Goal: Task Accomplishment & Management: Use online tool/utility

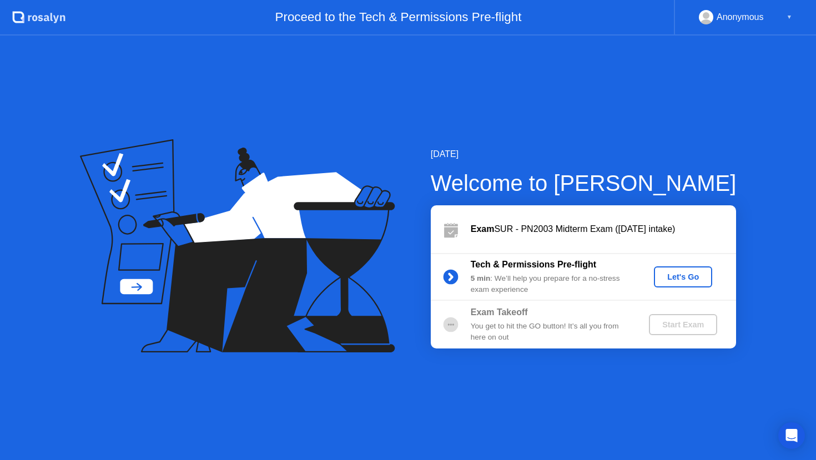
click at [684, 274] on div "Let's Go" at bounding box center [682, 277] width 49 height 9
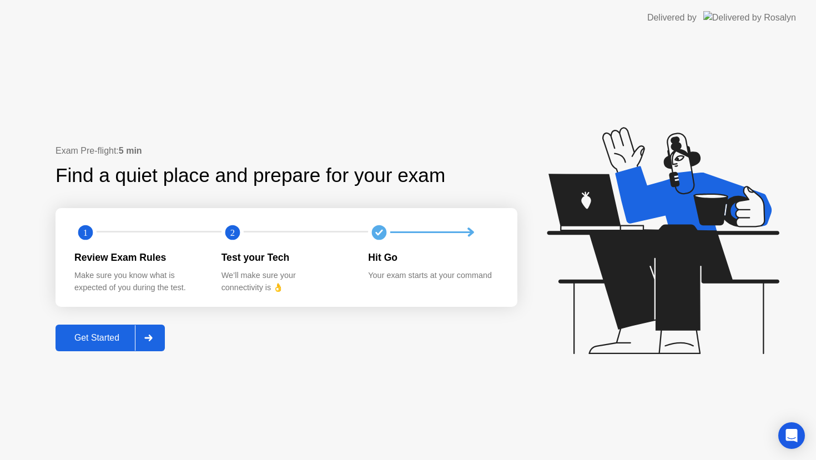
click at [113, 340] on div "Get Started" at bounding box center [97, 338] width 76 height 10
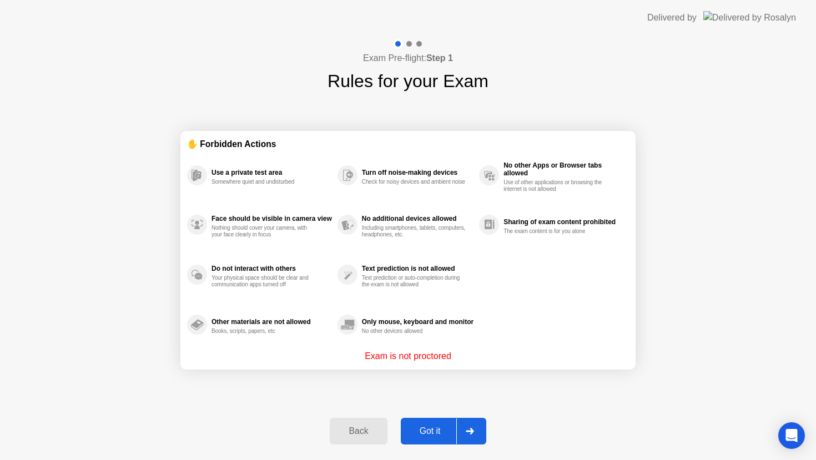
click at [434, 428] on div "Got it" at bounding box center [430, 431] width 52 height 10
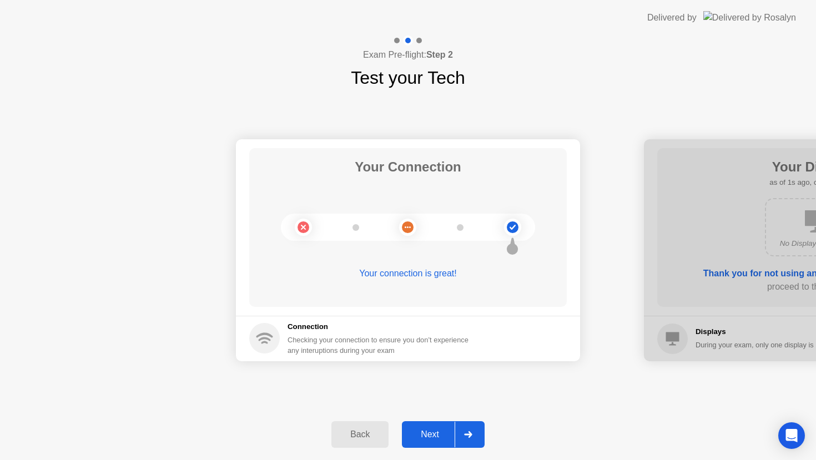
click at [435, 437] on div "Next" at bounding box center [429, 435] width 49 height 10
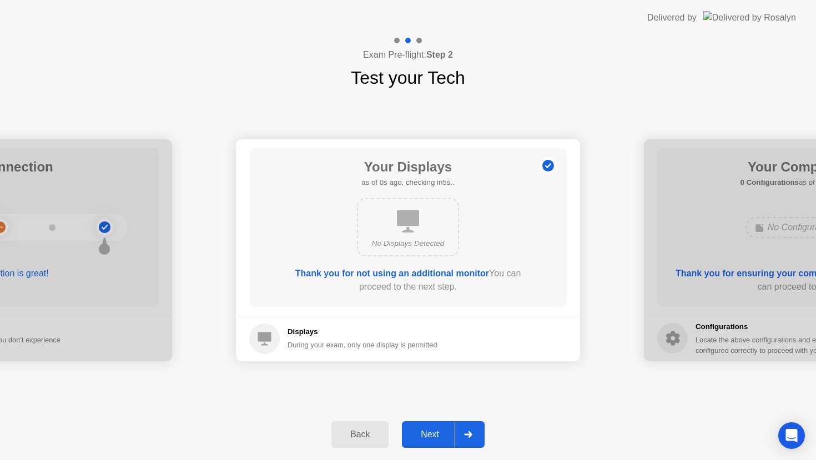
click at [435, 437] on div "Next" at bounding box center [429, 435] width 49 height 10
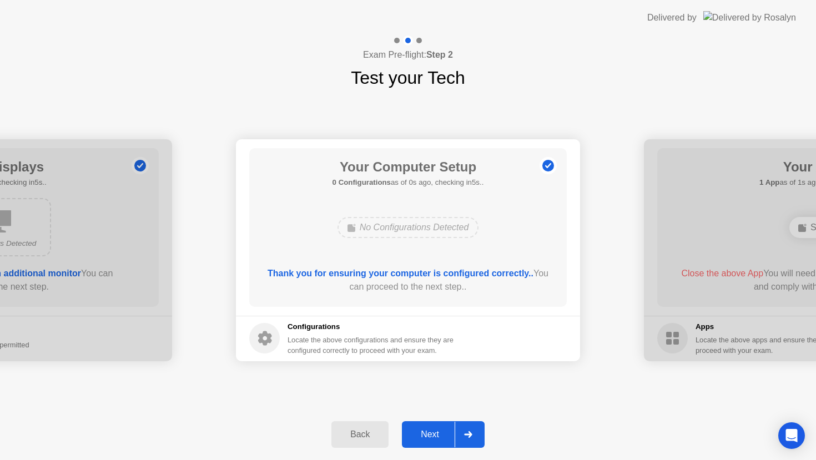
click at [435, 437] on div "Next" at bounding box center [429, 435] width 49 height 10
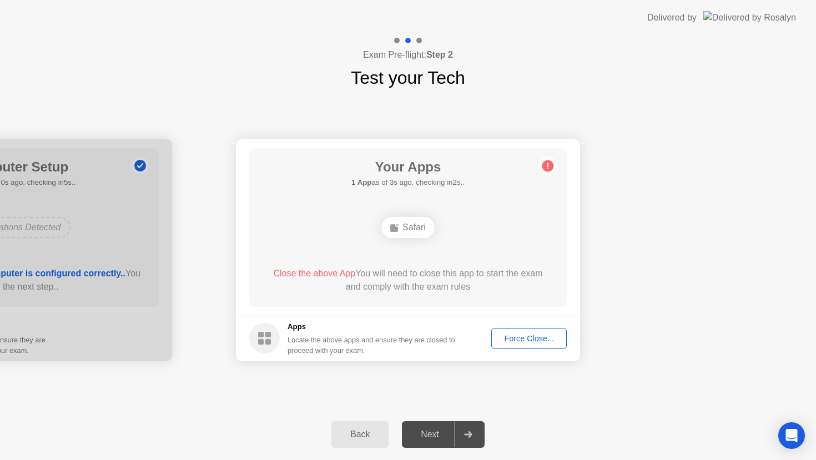
click at [552, 340] on div "Force Close..." at bounding box center [529, 338] width 68 height 9
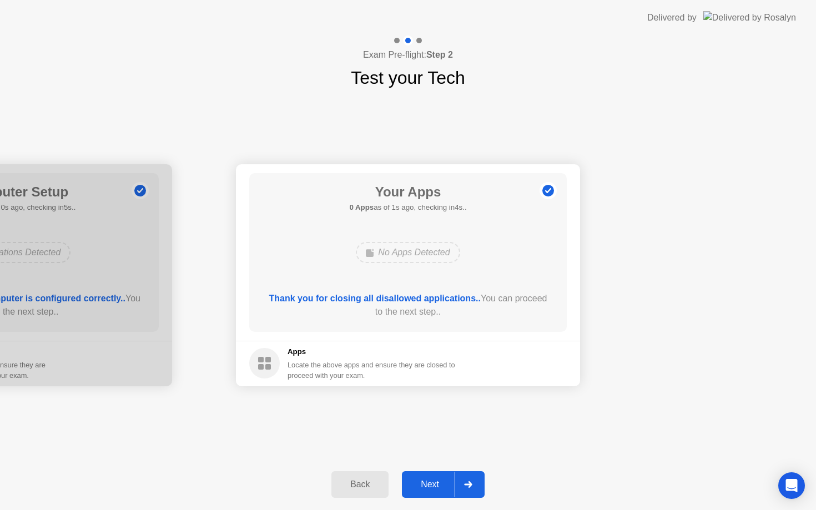
click at [432, 484] on div "Next" at bounding box center [429, 485] width 49 height 10
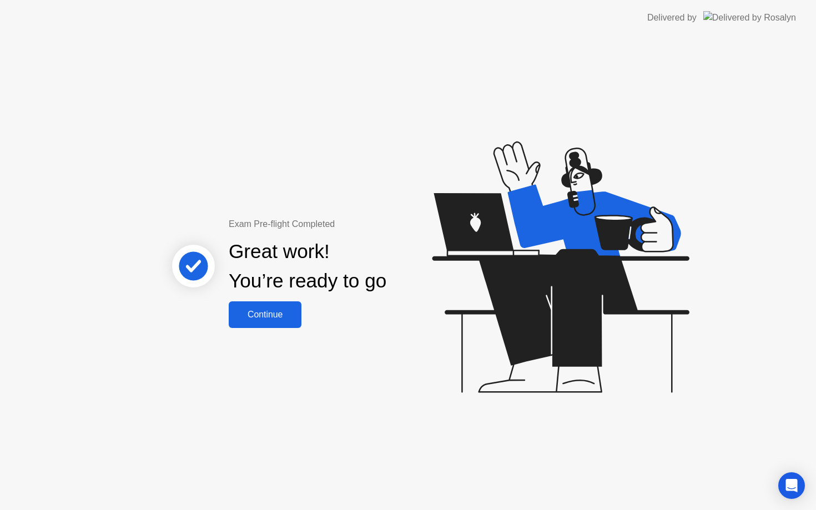
click at [284, 316] on div "Continue" at bounding box center [265, 315] width 66 height 10
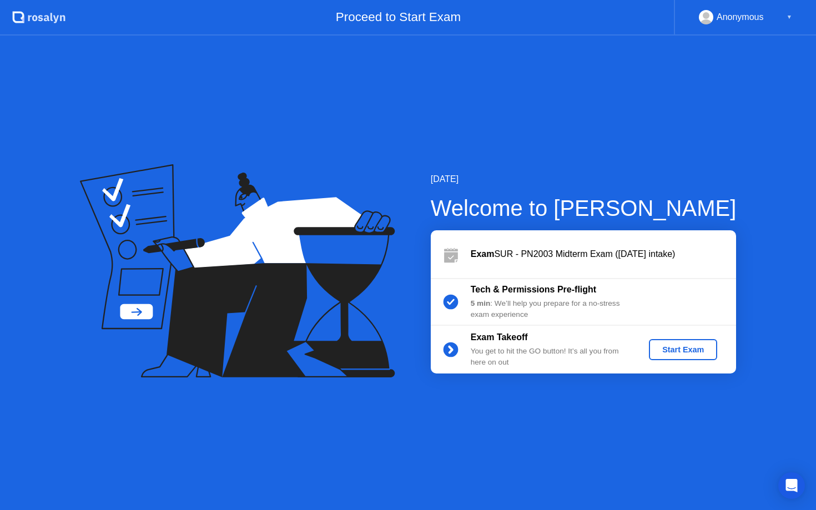
click at [685, 350] on div "Start Exam" at bounding box center [682, 349] width 59 height 9
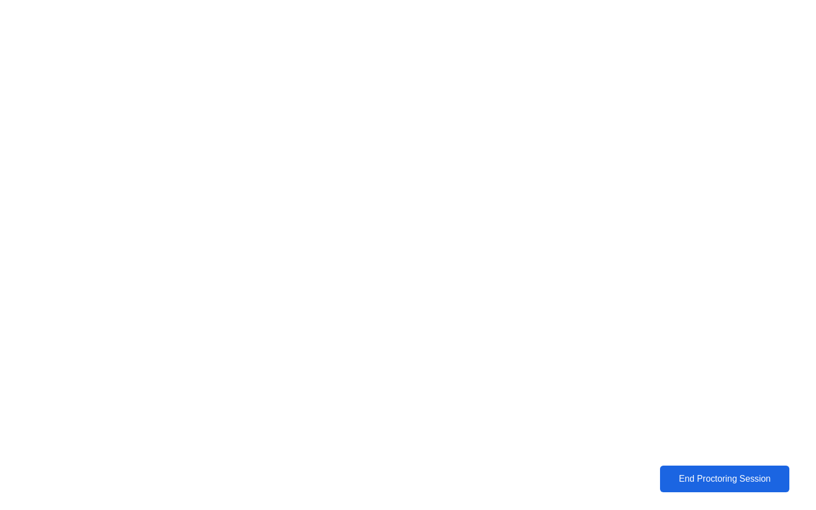
click at [712, 476] on div "End Proctoring Session" at bounding box center [724, 479] width 123 height 10
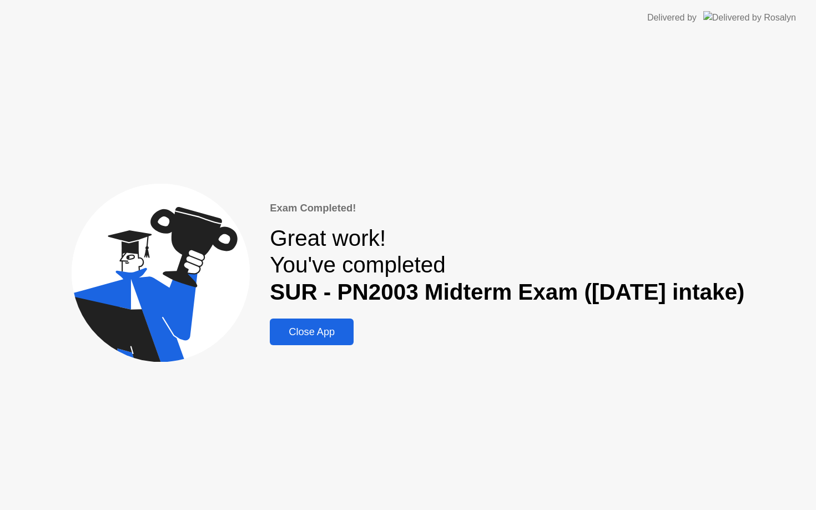
click at [319, 331] on div "Close App" at bounding box center [311, 332] width 77 height 12
